Goal: Book appointment/travel/reservation

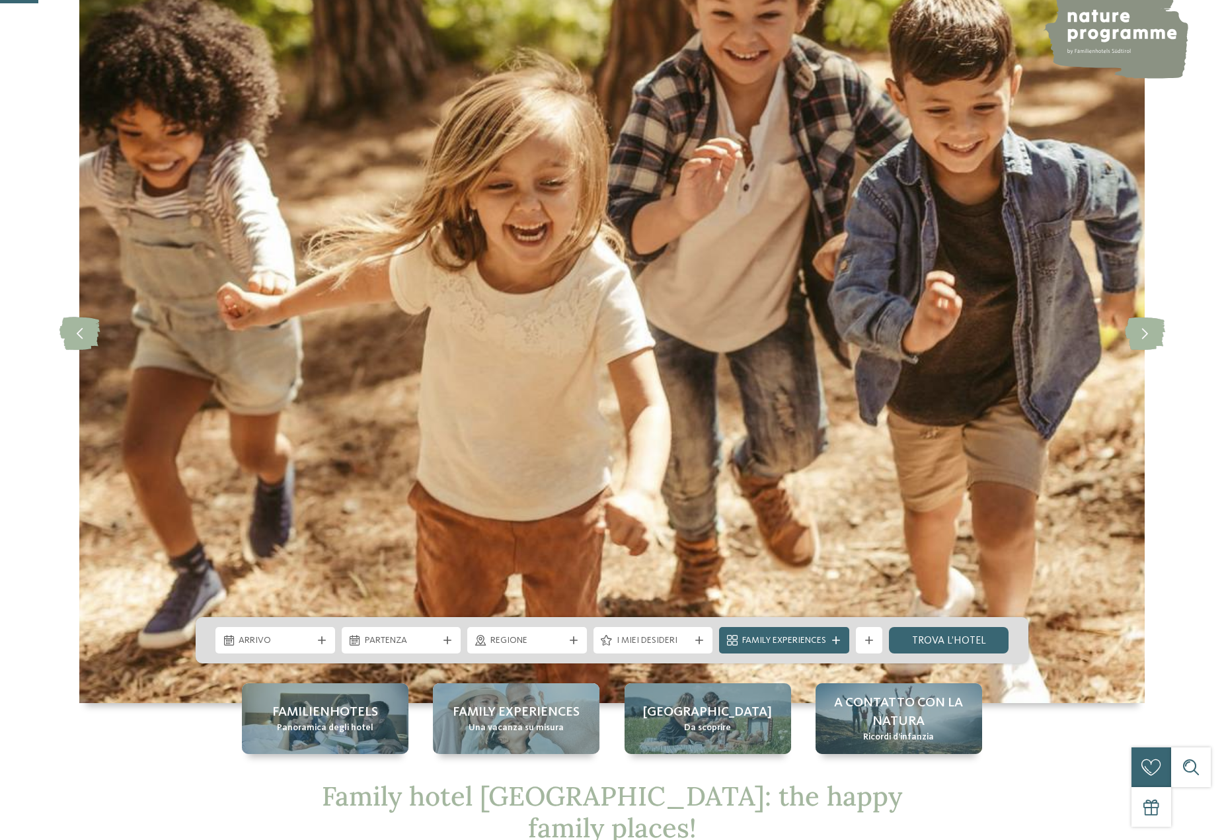
scroll to position [264, 0]
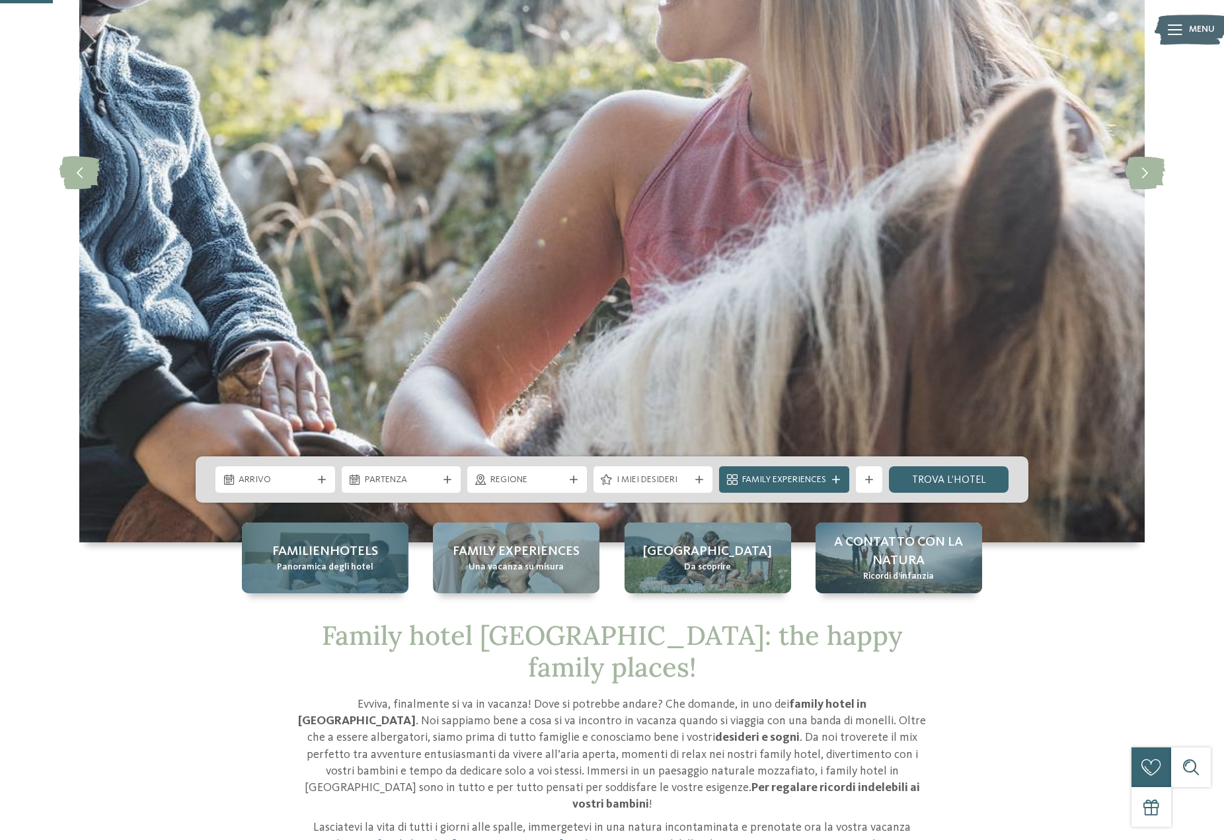
click at [317, 555] on span "Familienhotels" at bounding box center [325, 551] width 106 height 19
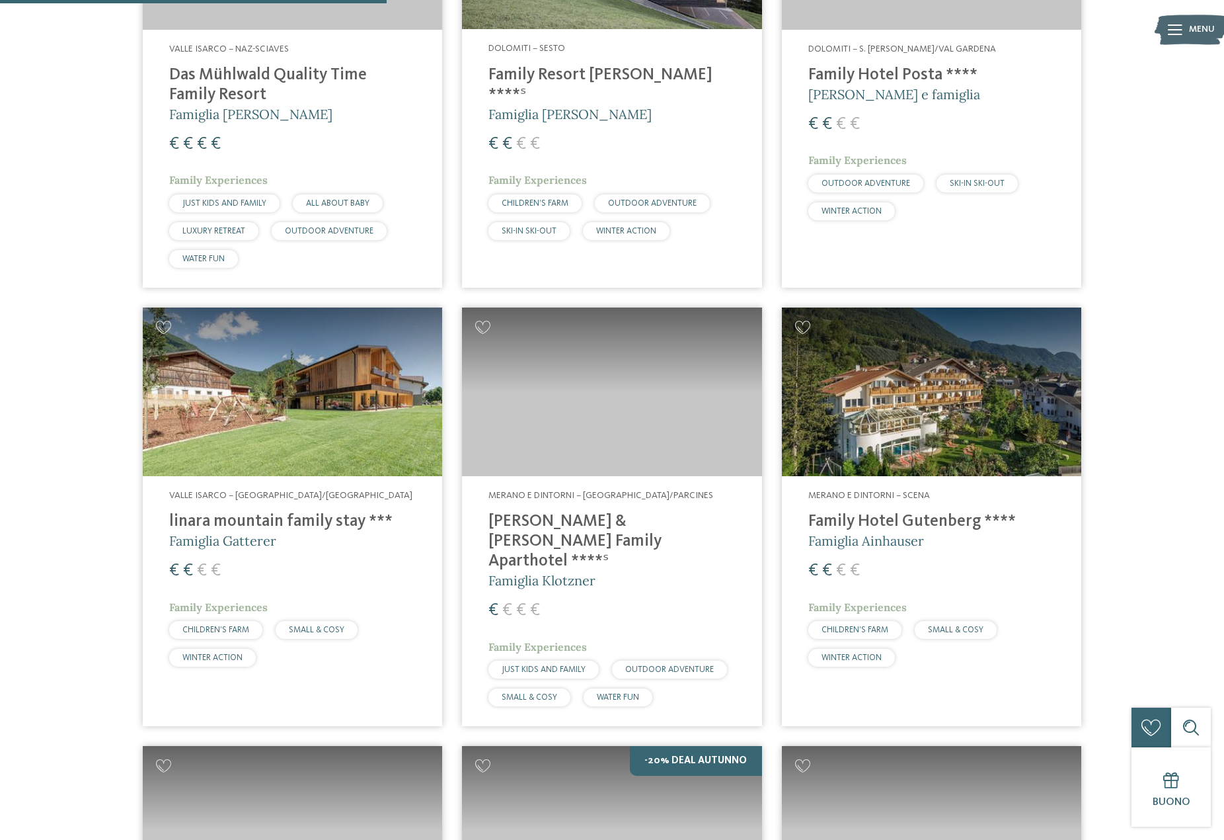
scroll to position [1454, 0]
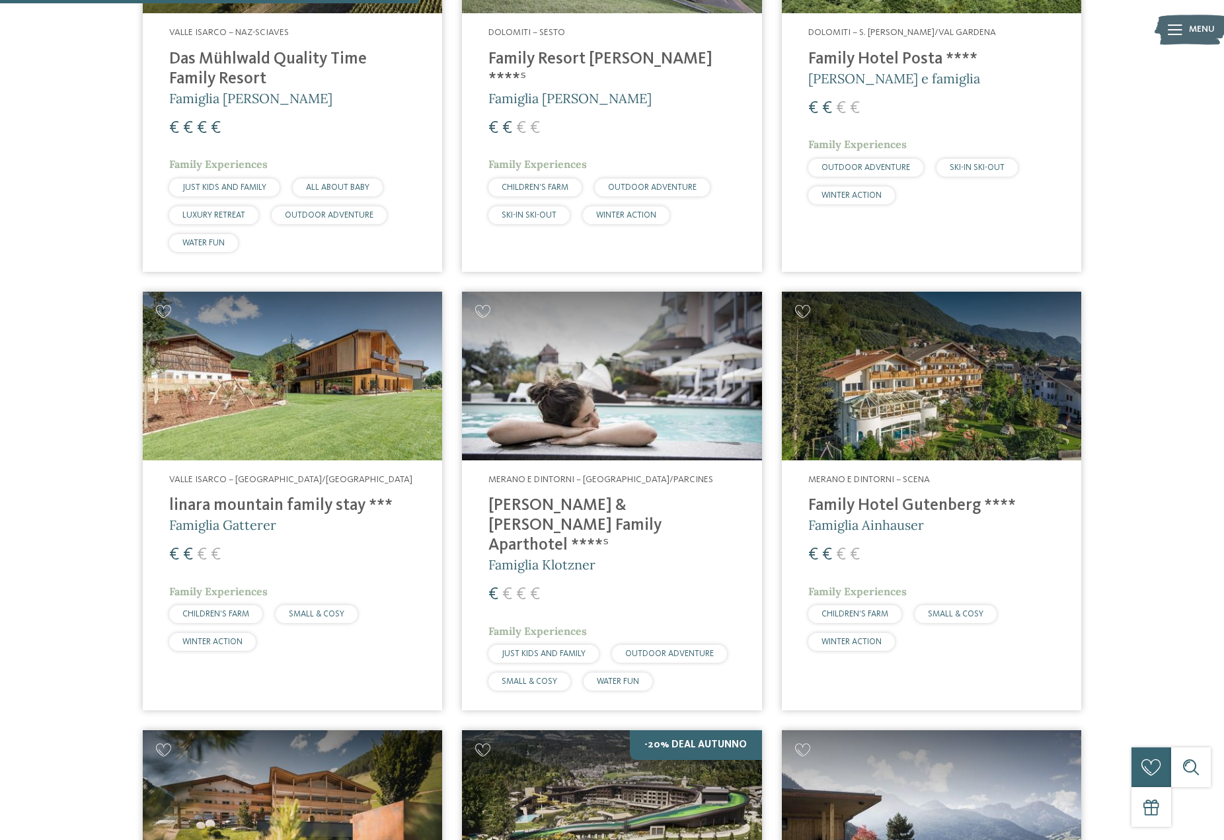
click at [232, 359] on img at bounding box center [292, 376] width 299 height 169
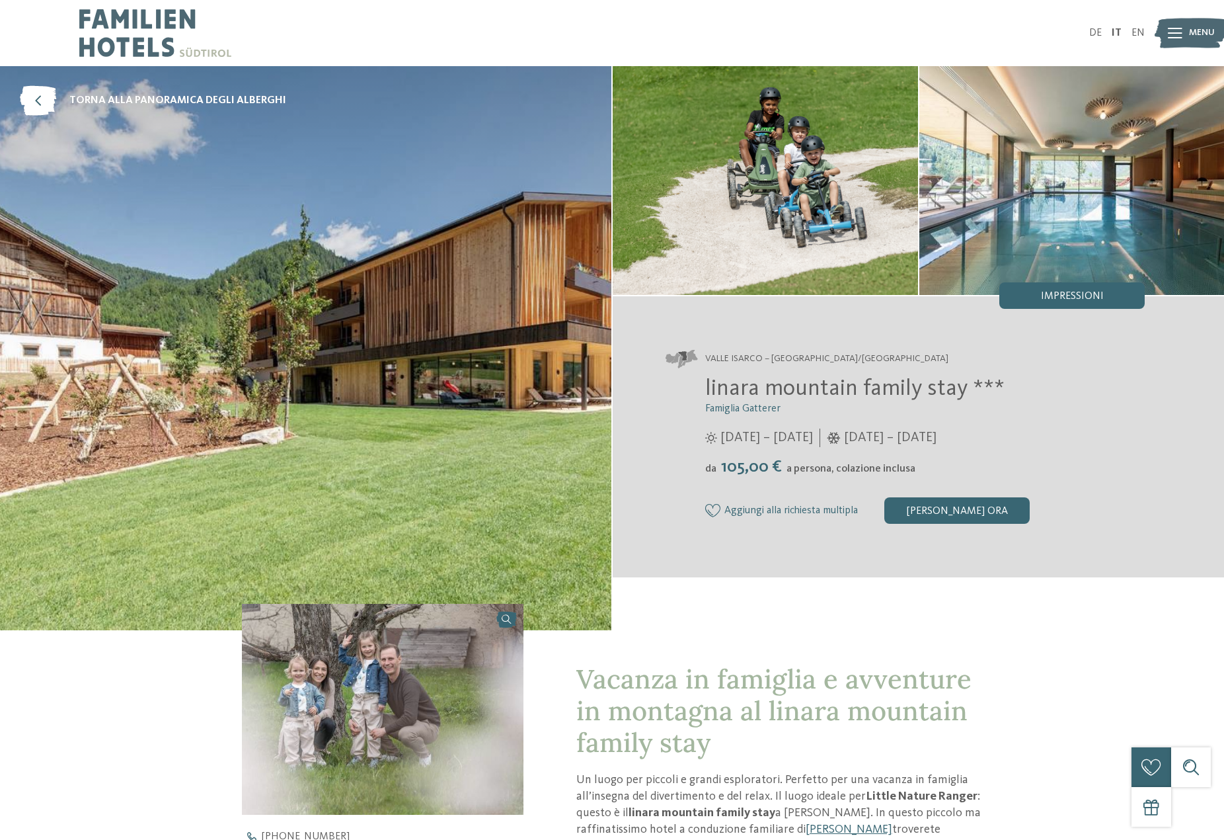
click at [390, 363] on img at bounding box center [306, 348] width 612 height 564
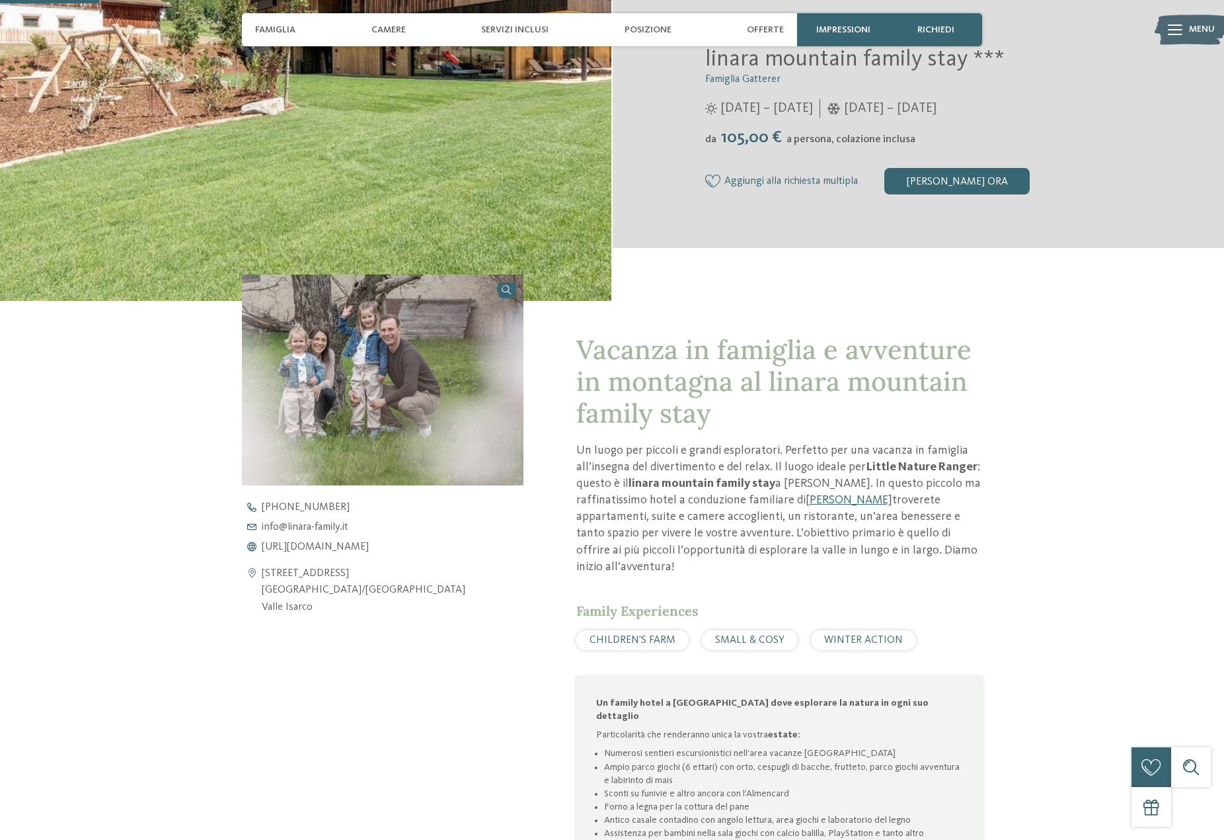
scroll to position [331, 0]
click at [332, 545] on span "[URL][DOMAIN_NAME]" at bounding box center [315, 545] width 107 height 11
